Goal: Use online tool/utility

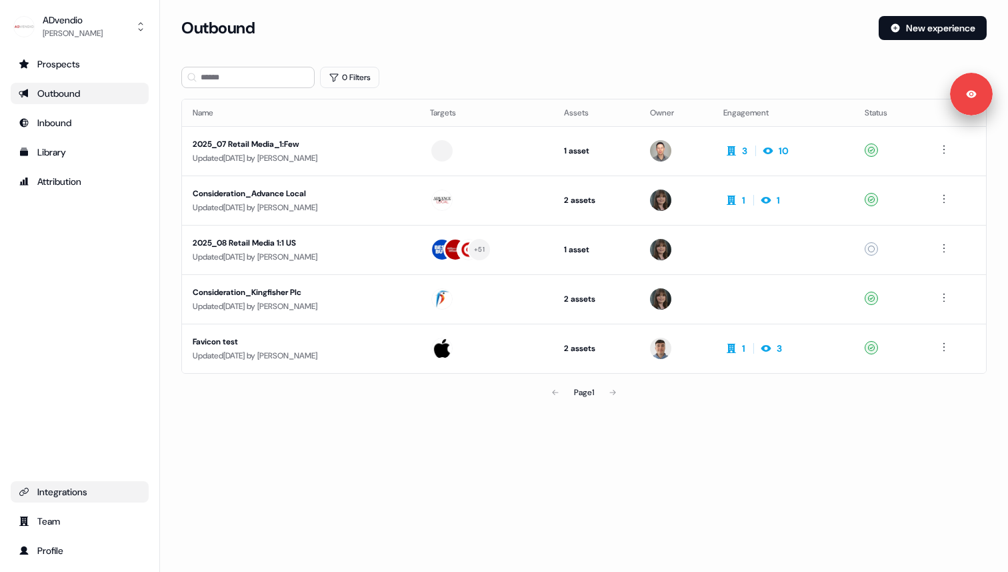
click at [83, 486] on div "Integrations" at bounding box center [80, 491] width 122 height 13
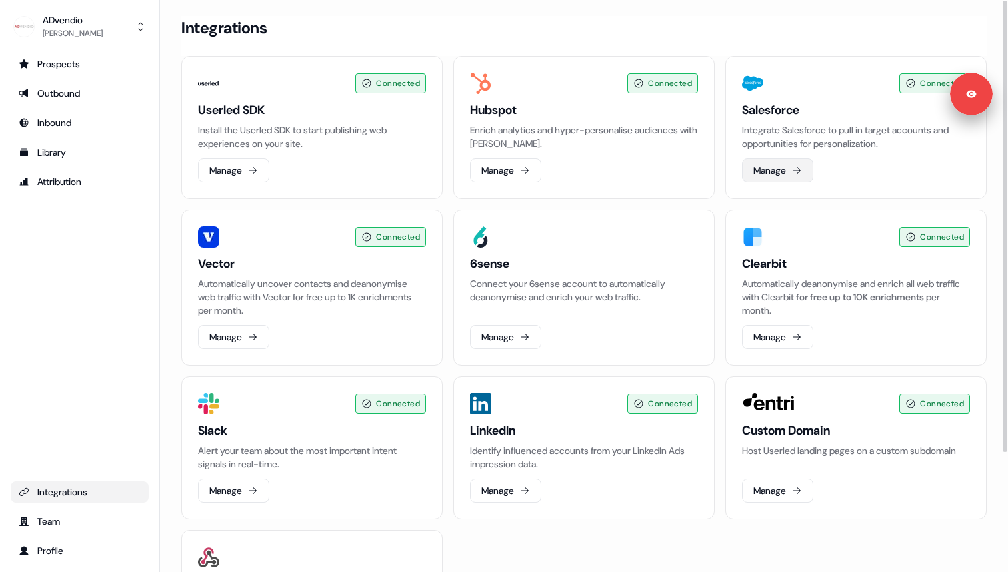
click at [778, 171] on button "Manage" at bounding box center [777, 170] width 71 height 24
click at [510, 175] on button "Manage" at bounding box center [505, 170] width 71 height 24
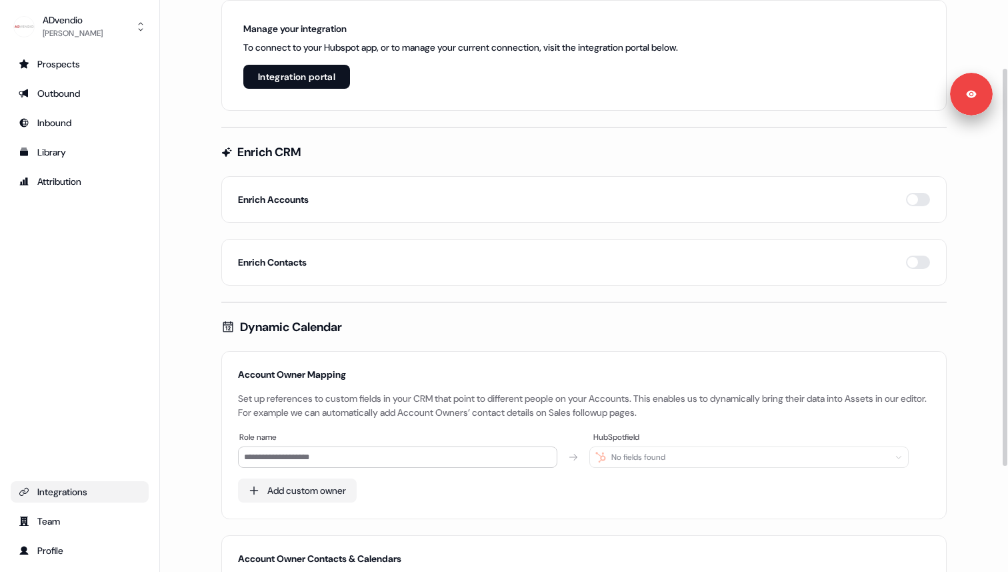
scroll to position [173, 0]
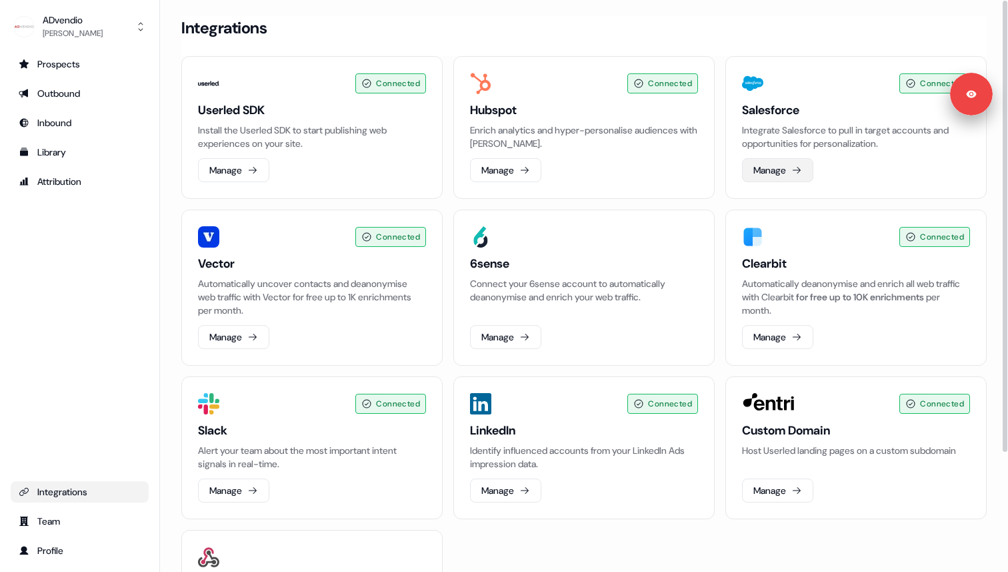
click at [790, 165] on button "Manage" at bounding box center [777, 170] width 71 height 24
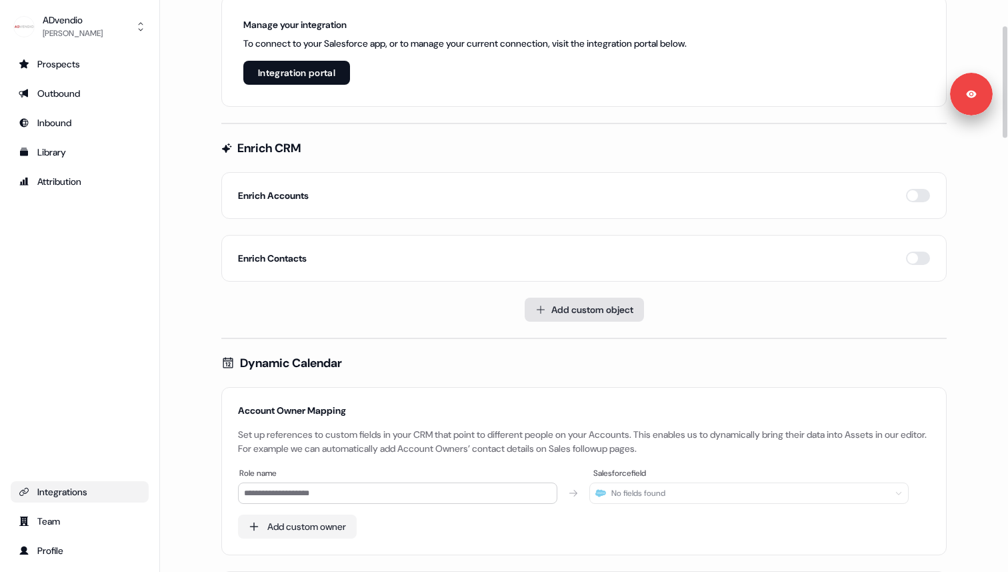
scroll to position [127, 0]
click at [918, 199] on button "button" at bounding box center [918, 196] width 24 height 13
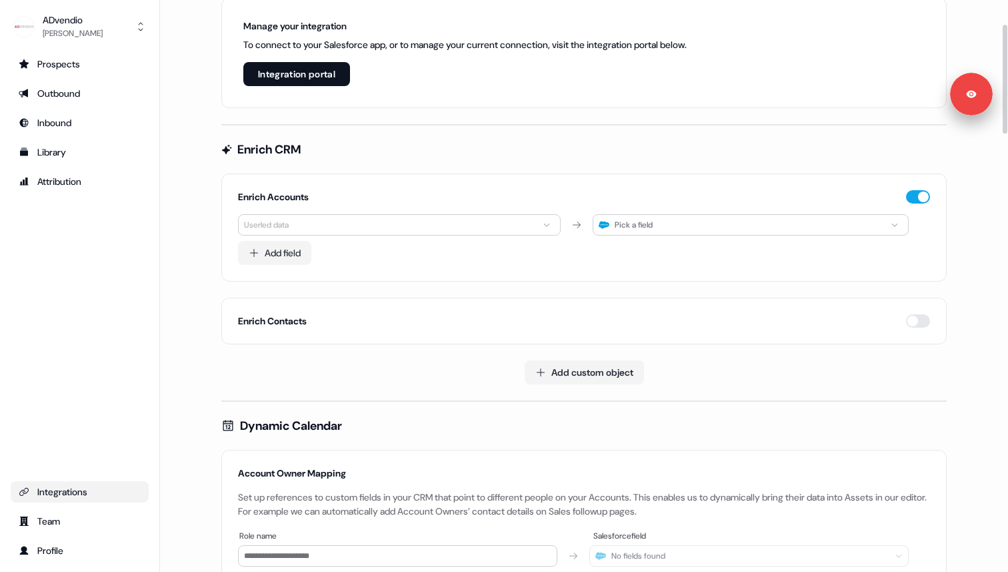
click at [551, 225] on html "**********" at bounding box center [504, 286] width 1008 height 572
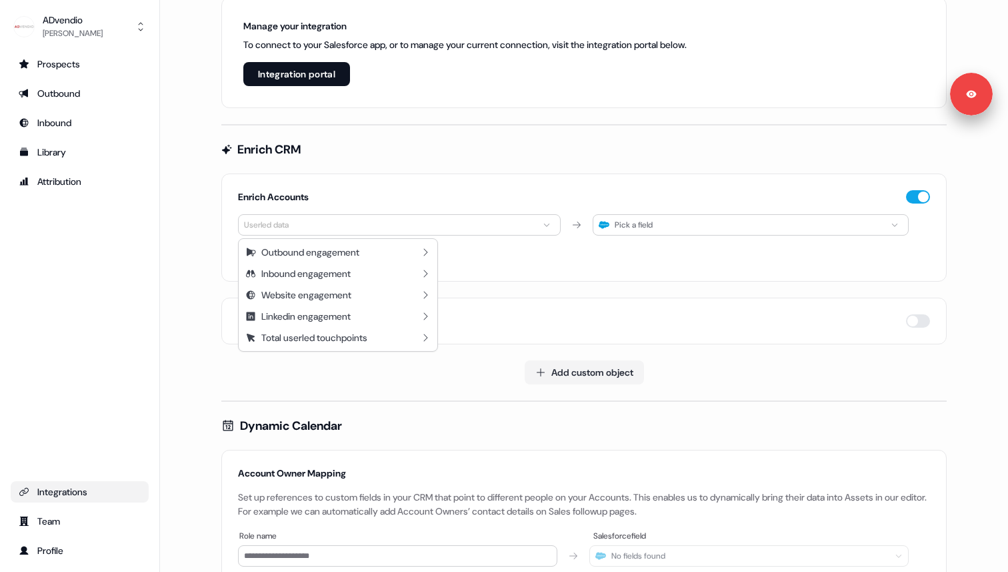
click at [551, 225] on html "**********" at bounding box center [504, 286] width 1008 height 572
click at [470, 228] on html "**********" at bounding box center [504, 286] width 1008 height 572
click at [341, 335] on div "Total userled touchpoints" at bounding box center [314, 337] width 106 height 13
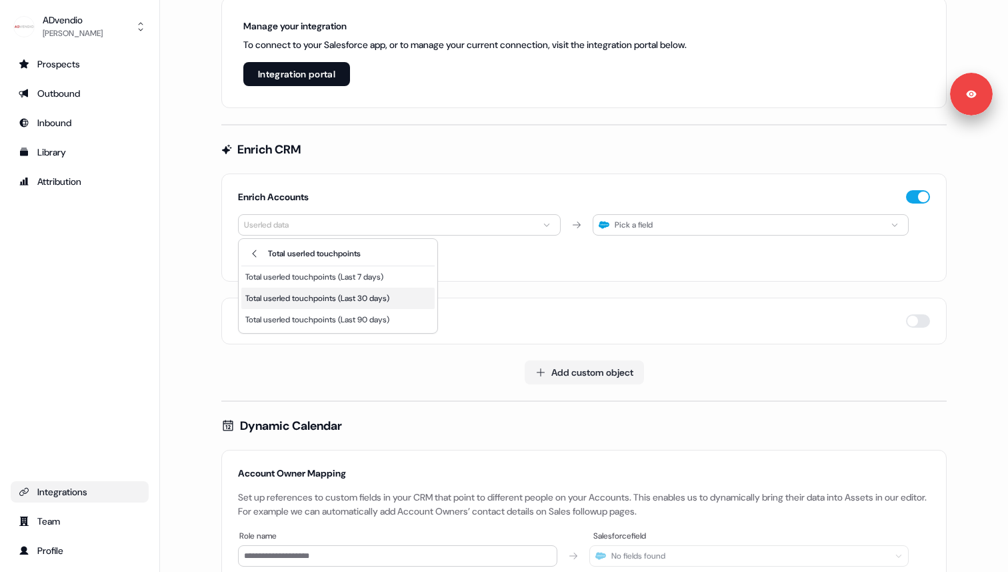
click at [365, 299] on div "Total userled touchpoints (Last 30 days)" at bounding box center [317, 297] width 144 height 13
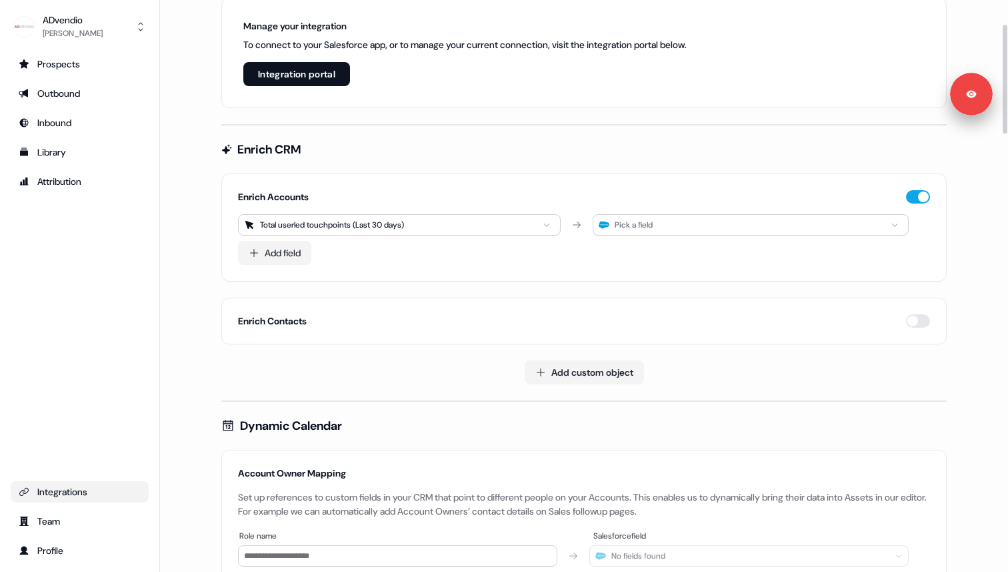
click at [706, 231] on div "Pick a field" at bounding box center [751, 224] width 316 height 21
type input "*"
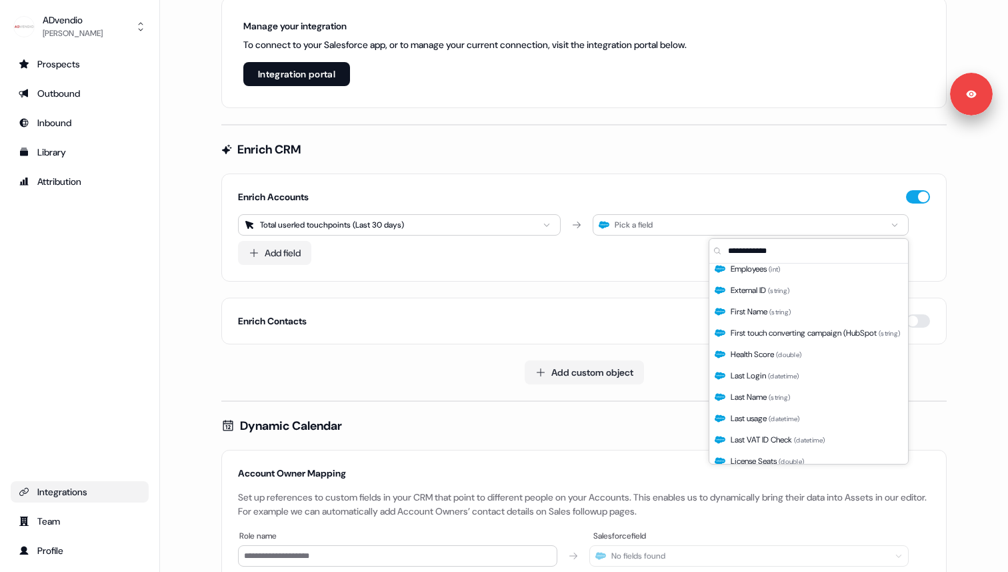
scroll to position [526, 0]
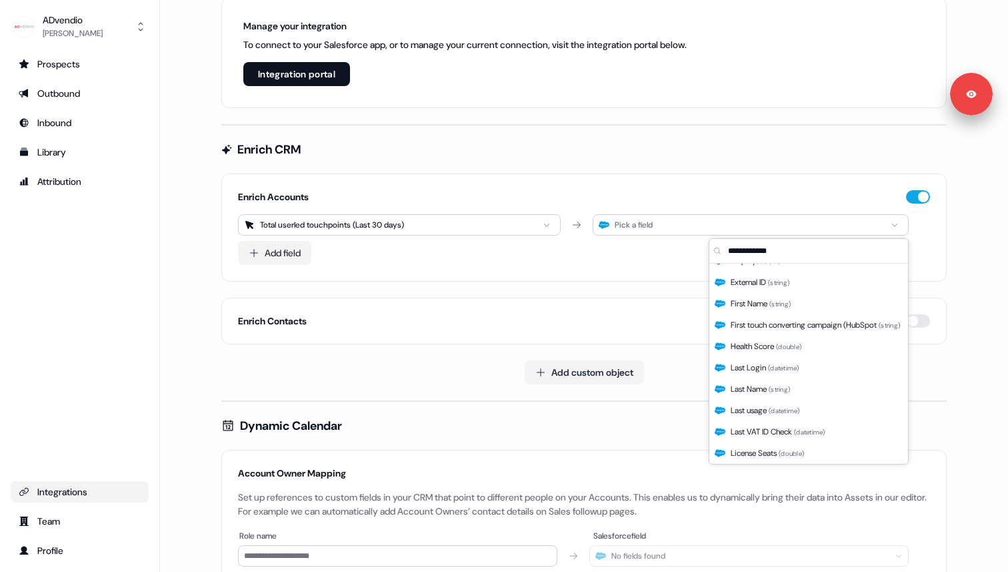
click at [764, 248] on input "text" at bounding box center [817, 251] width 183 height 24
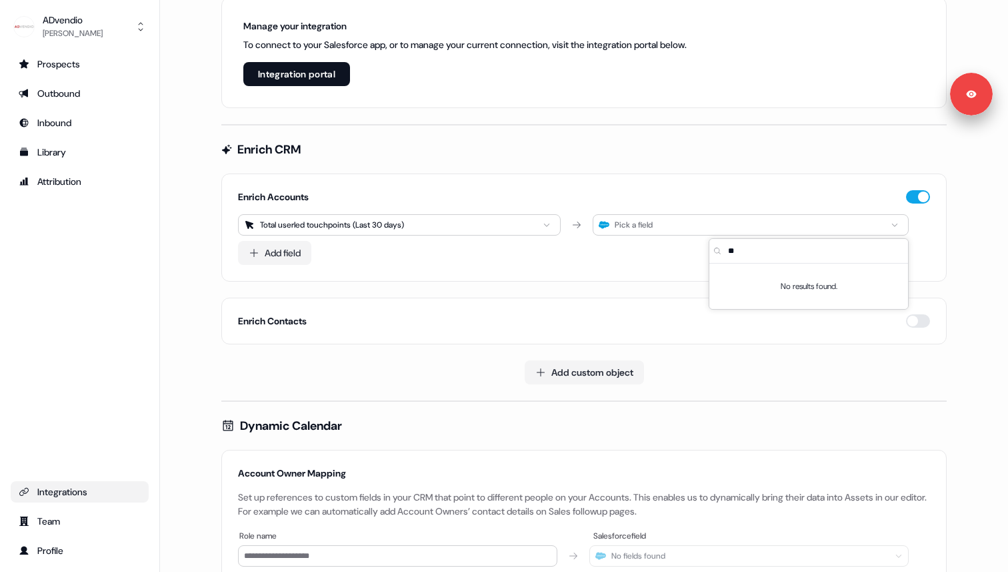
type input "*"
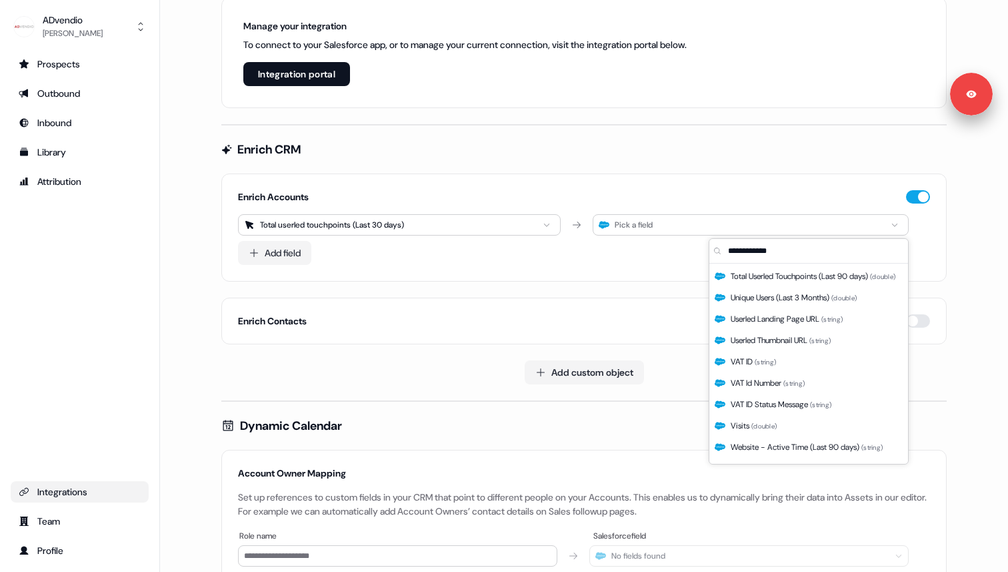
scroll to position [1846, 0]
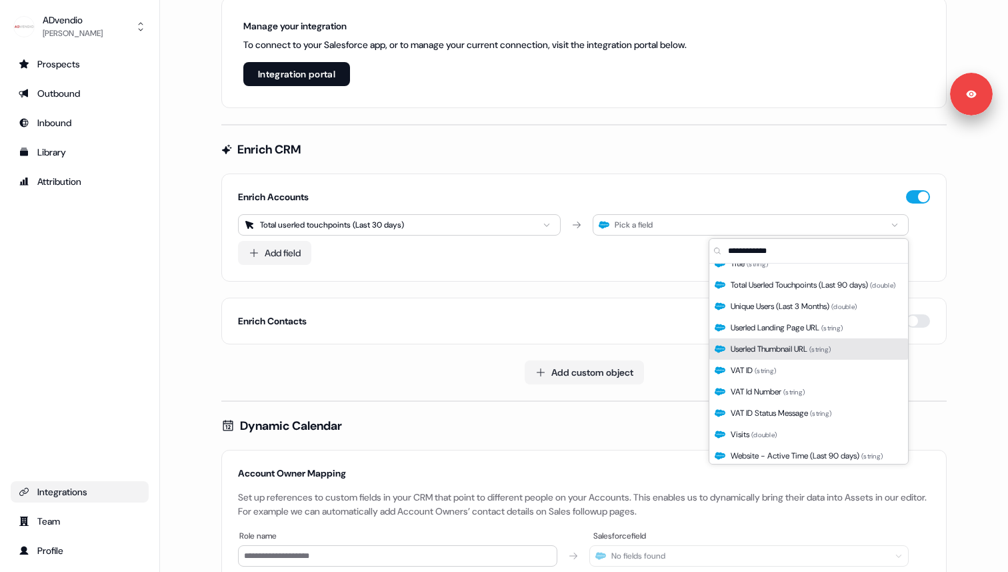
type input "*"
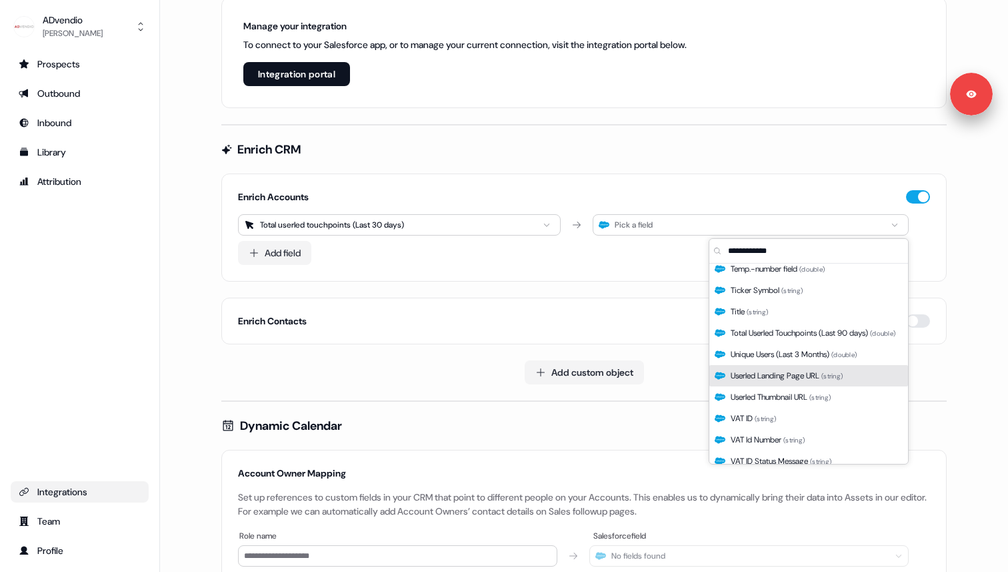
scroll to position [1797, 0]
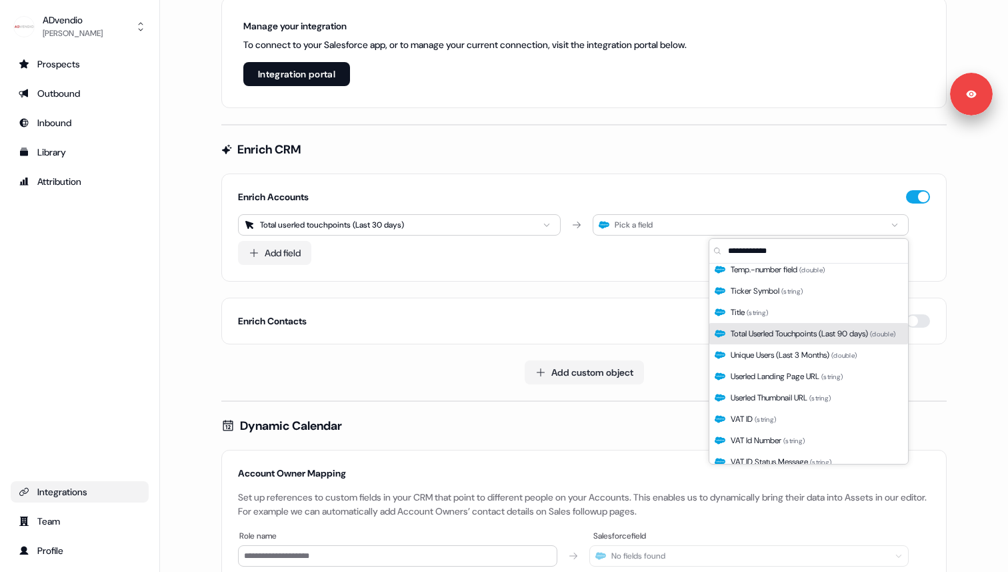
click at [792, 335] on span "Total Userled Touchpoints (Last 90 days) ( double )" at bounding box center [813, 333] width 165 height 13
click at [762, 327] on span "Total Userled Touchpoints (Last 90 days) ( double )" at bounding box center [813, 333] width 165 height 13
click at [782, 356] on span "Unique Users (Last 3 Months) ( double )" at bounding box center [794, 354] width 126 height 13
click at [805, 336] on span "Total Userled Touchpoints (Last 90 days) ( double )" at bounding box center [813, 333] width 165 height 13
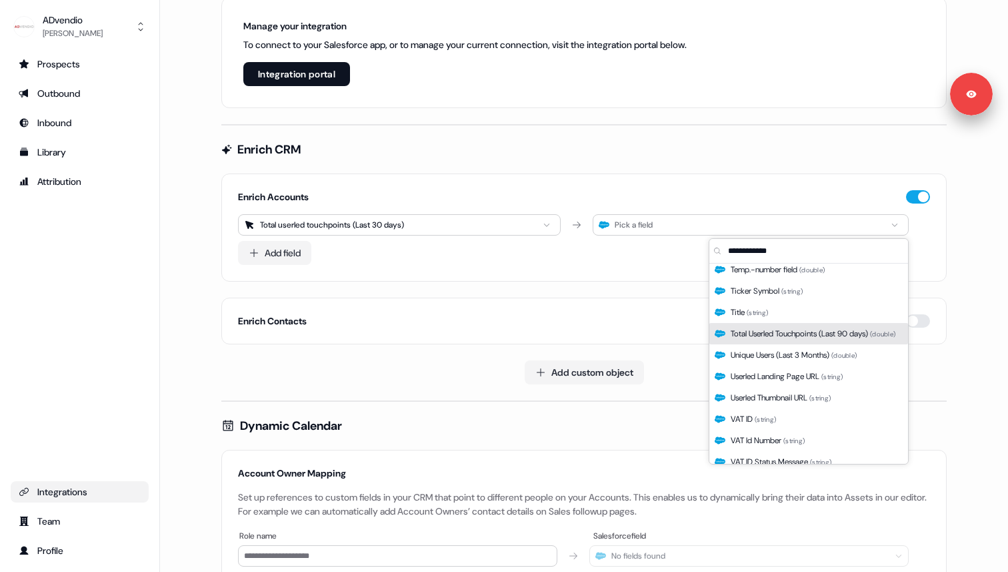
click at [806, 329] on span "Total Userled Touchpoints (Last 90 days) ( double )" at bounding box center [813, 333] width 165 height 13
click at [686, 301] on div "Enrich Contacts" at bounding box center [584, 320] width 726 height 47
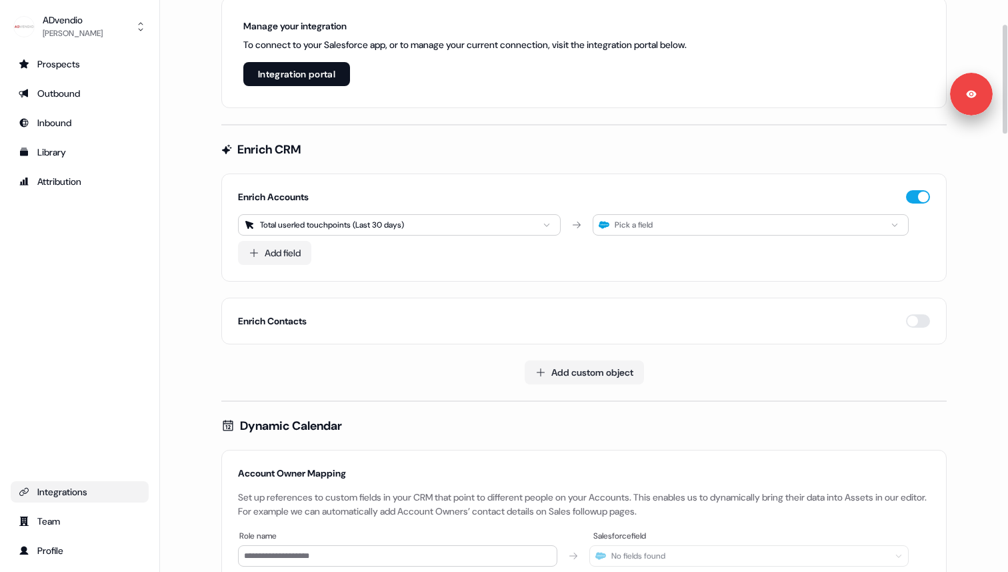
click at [844, 217] on div "Pick a field" at bounding box center [751, 224] width 316 height 21
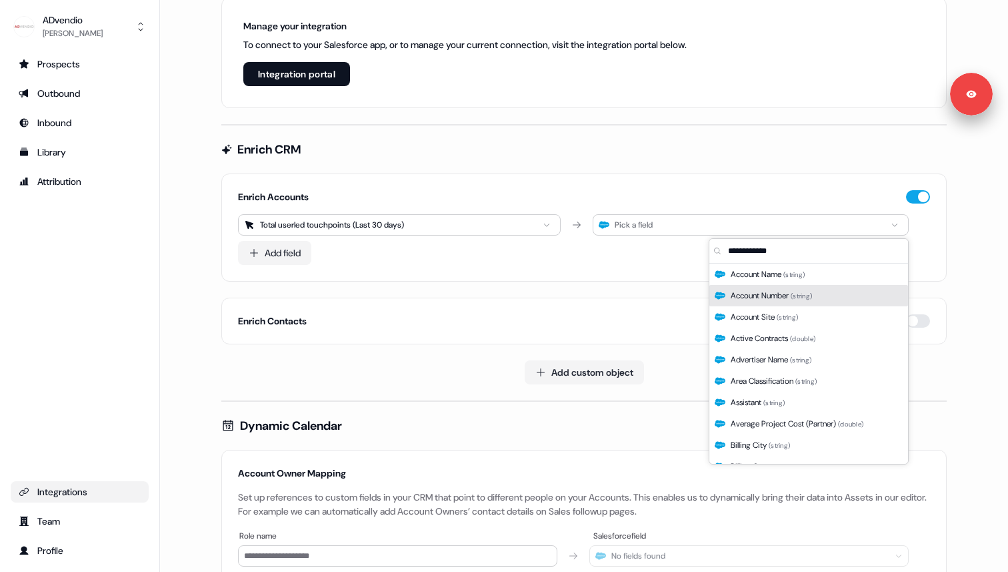
type input "*"
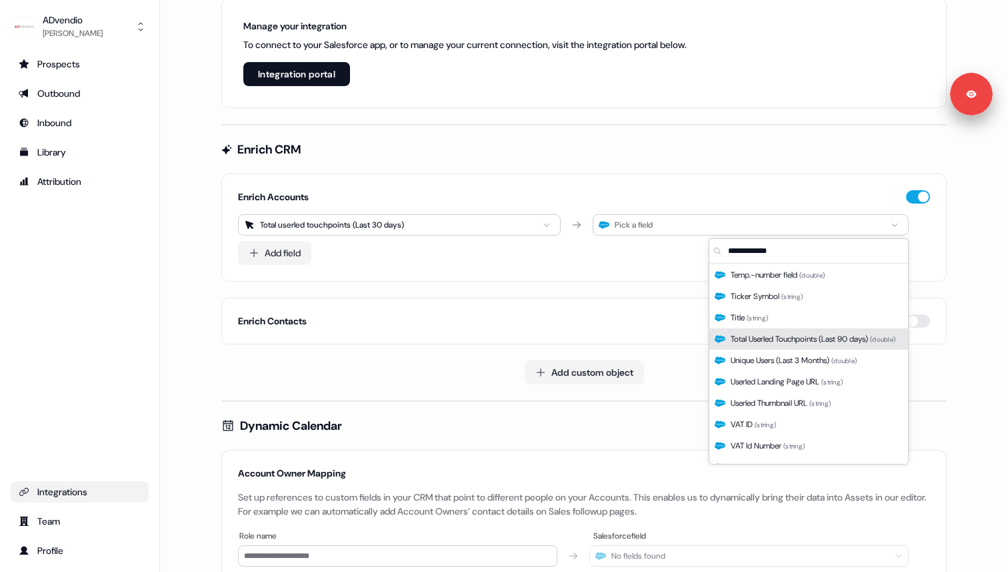
scroll to position [1785, 0]
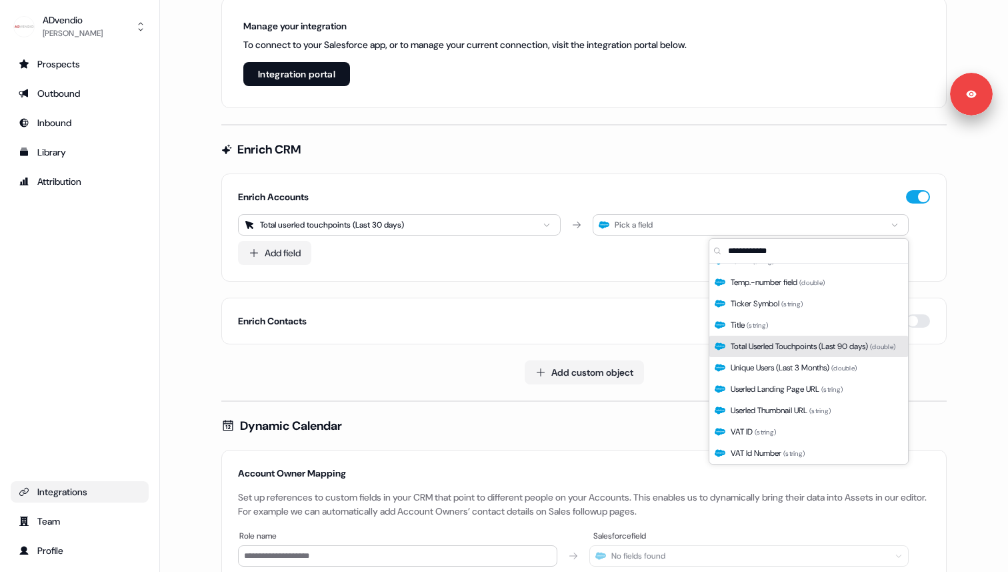
click at [784, 347] on span "Total Userled Touchpoints (Last 90 days) ( double )" at bounding box center [813, 345] width 165 height 13
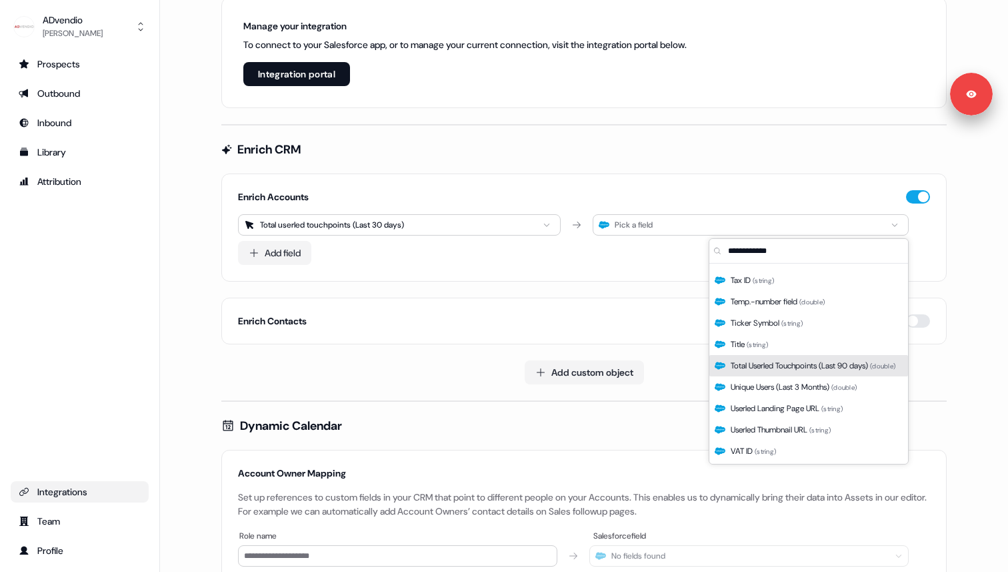
scroll to position [1785, 0]
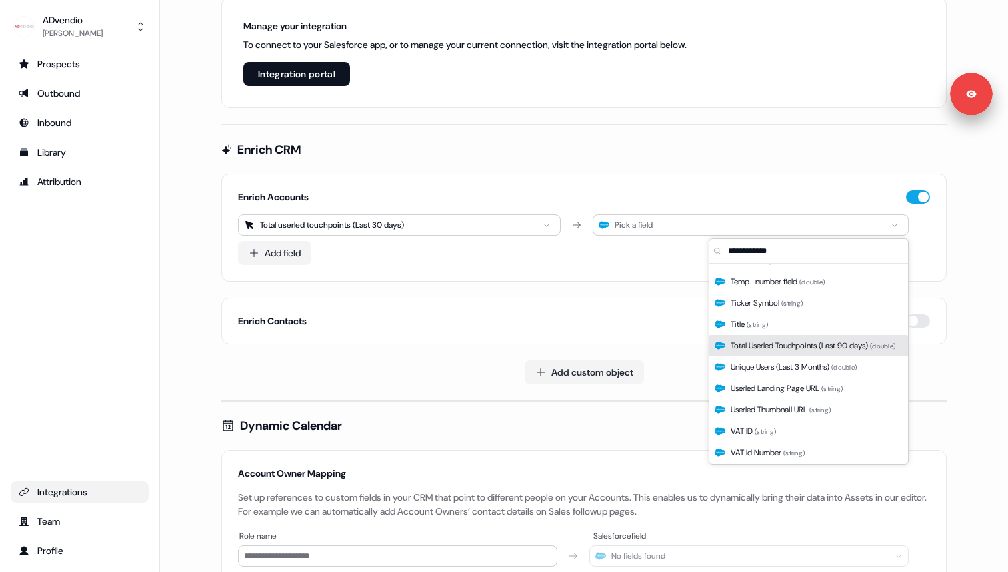
click at [757, 344] on span "Total Userled Touchpoints (Last 90 days) ( double )" at bounding box center [813, 345] width 165 height 13
click at [504, 229] on html "For the best experience switch devices to a bigger screen. Go to [DOMAIN_NAME] …" at bounding box center [504, 286] width 1008 height 572
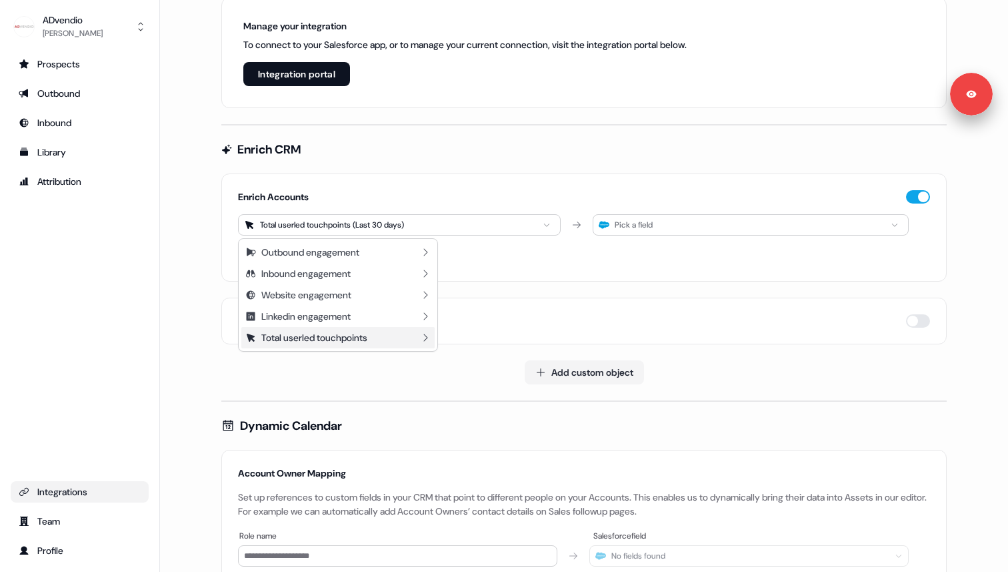
click at [418, 335] on div "Total userled touchpoints" at bounding box center [337, 337] width 193 height 21
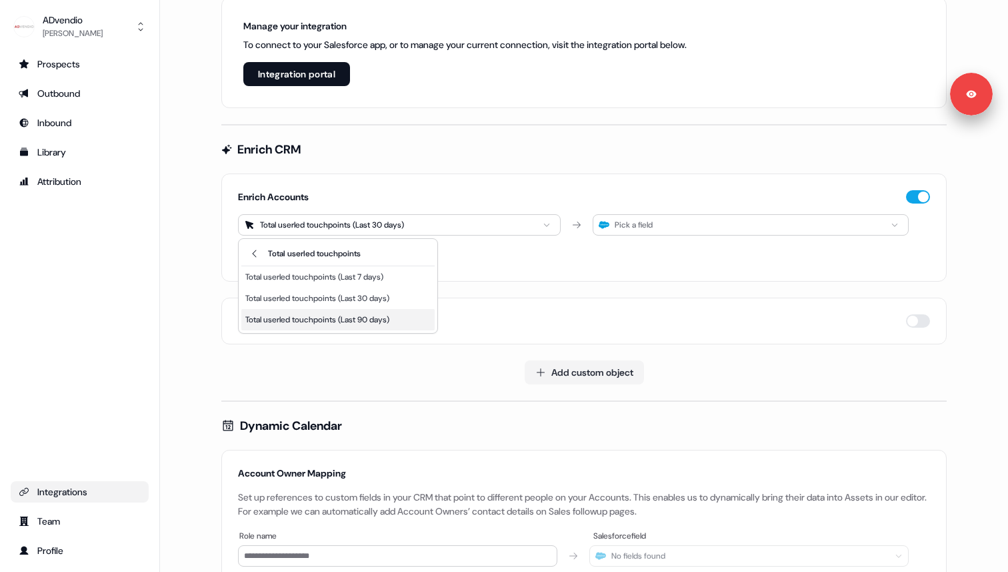
click at [414, 322] on div "Total userled touchpoints (Last 90 days)" at bounding box center [337, 319] width 193 height 21
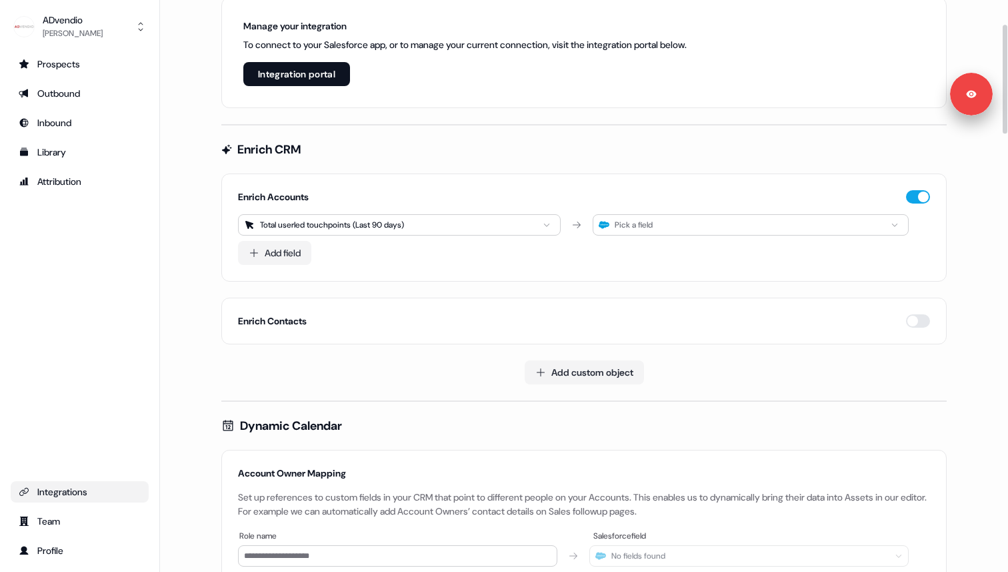
click at [708, 222] on div "Pick a field" at bounding box center [751, 224] width 316 height 21
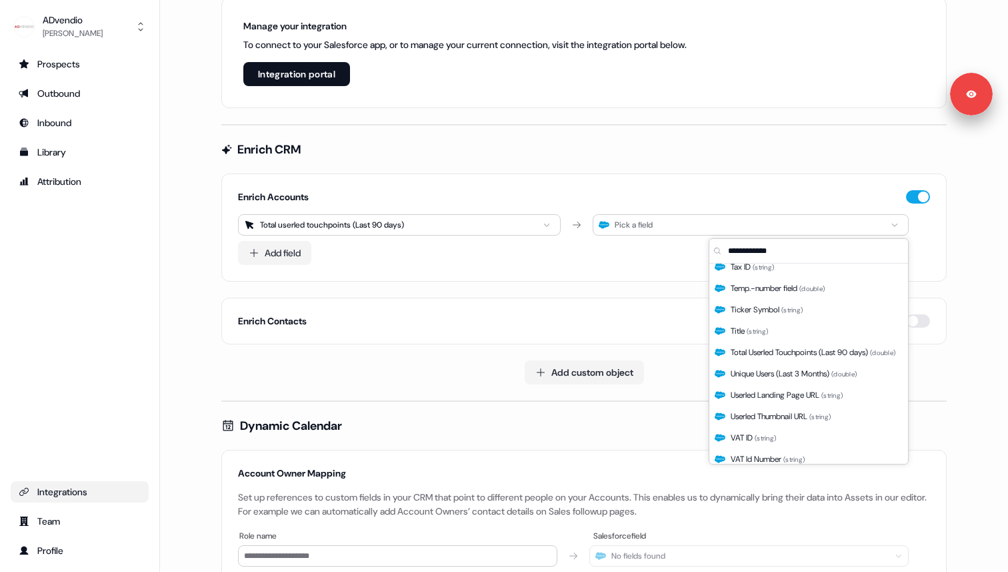
scroll to position [1773, 0]
click at [754, 355] on span "Total Userled Touchpoints (Last 90 days) ( double )" at bounding box center [813, 357] width 165 height 13
